Goal: Transaction & Acquisition: Purchase product/service

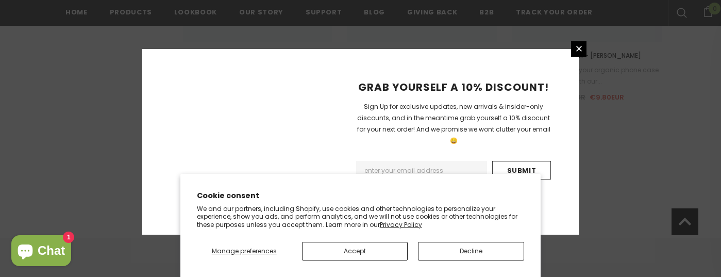
scroll to position [1598, 0]
